Goal: Task Accomplishment & Management: Use online tool/utility

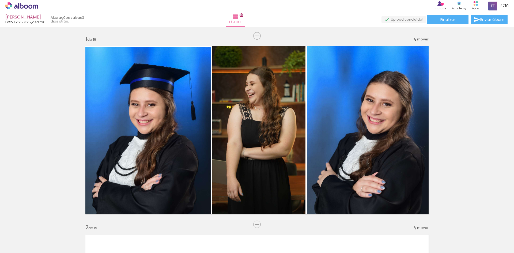
scroll to position [1713, 0]
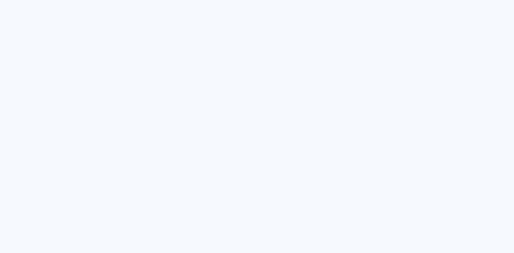
click at [392, 101] on neon-animated-pages "Prosite Website + Landing pages Proof Sistema de seleção e venda de fotos Desig…" at bounding box center [257, 126] width 514 height 253
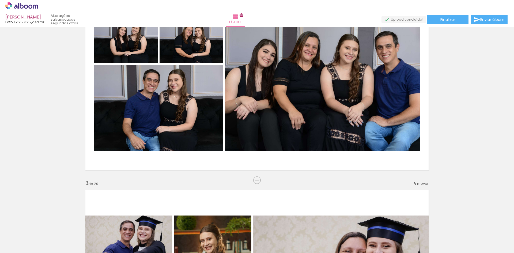
scroll to position [294, 0]
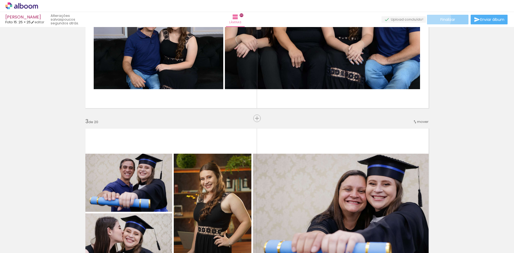
click at [434, 18] on paper-button "Finalizar" at bounding box center [447, 20] width 41 height 10
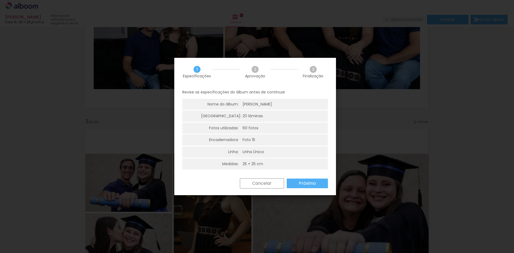
click at [0, 0] on slot "Próximo" at bounding box center [0, 0] width 0 height 0
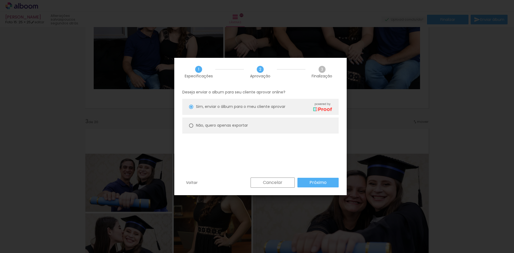
click at [0, 0] on slot "Próximo" at bounding box center [0, 0] width 0 height 0
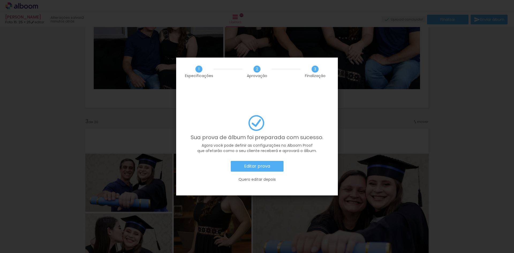
click at [0, 0] on slot "Editar prova" at bounding box center [0, 0] width 0 height 0
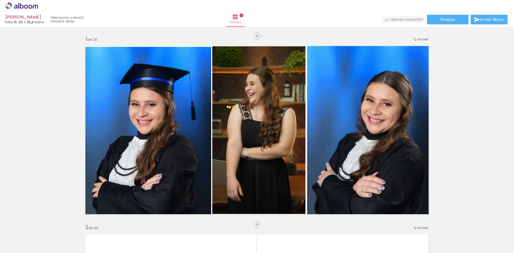
scroll to position [294, 0]
